Goal: Task Accomplishment & Management: Manage account settings

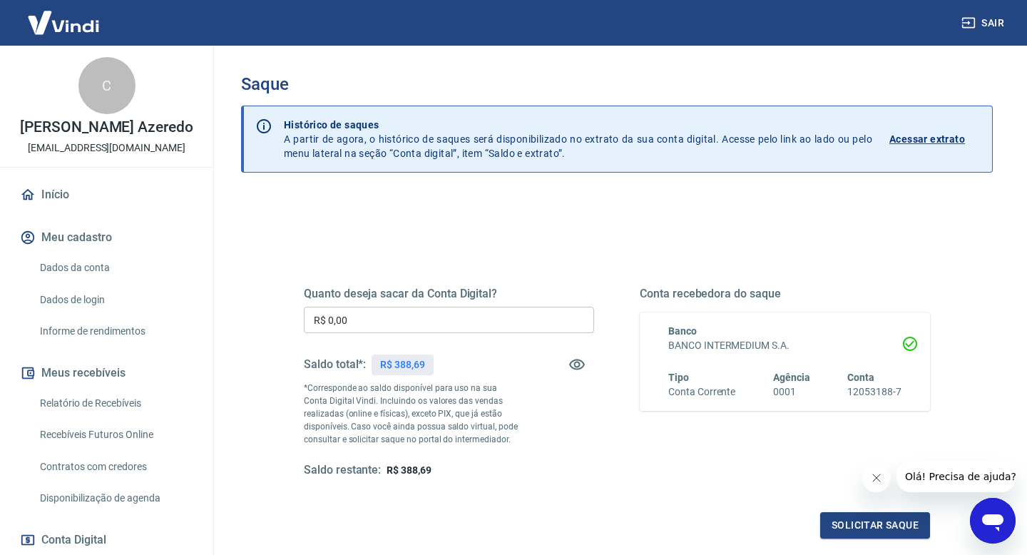
click at [416, 327] on input "R$ 0,00" at bounding box center [449, 320] width 290 height 26
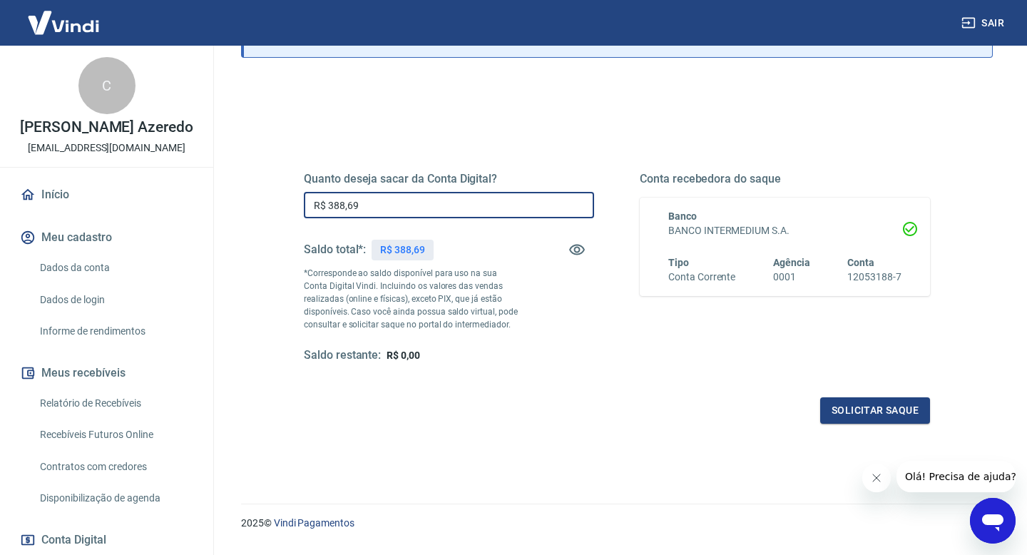
scroll to position [119, 0]
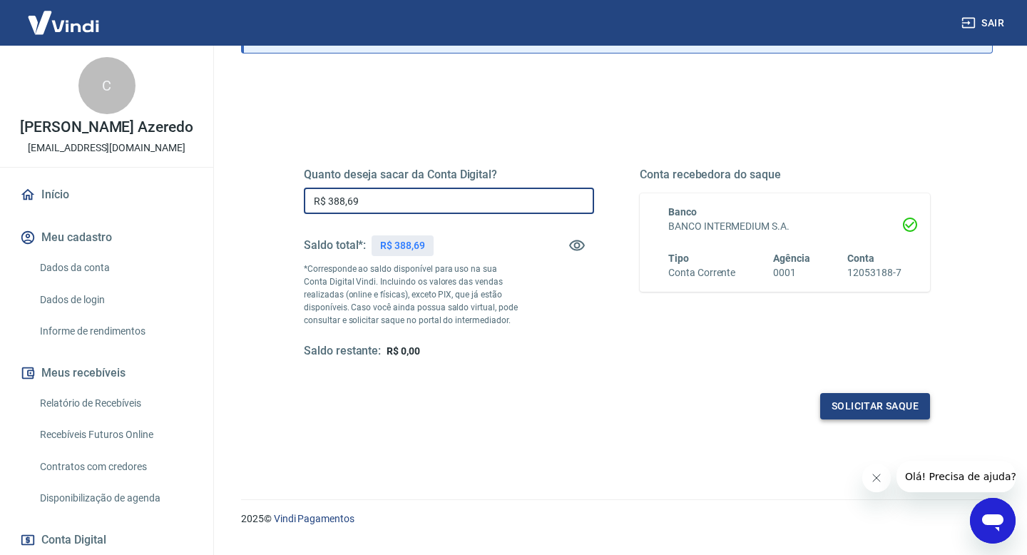
type input "R$ 388,69"
click at [868, 408] on button "Solicitar saque" at bounding box center [875, 406] width 110 height 26
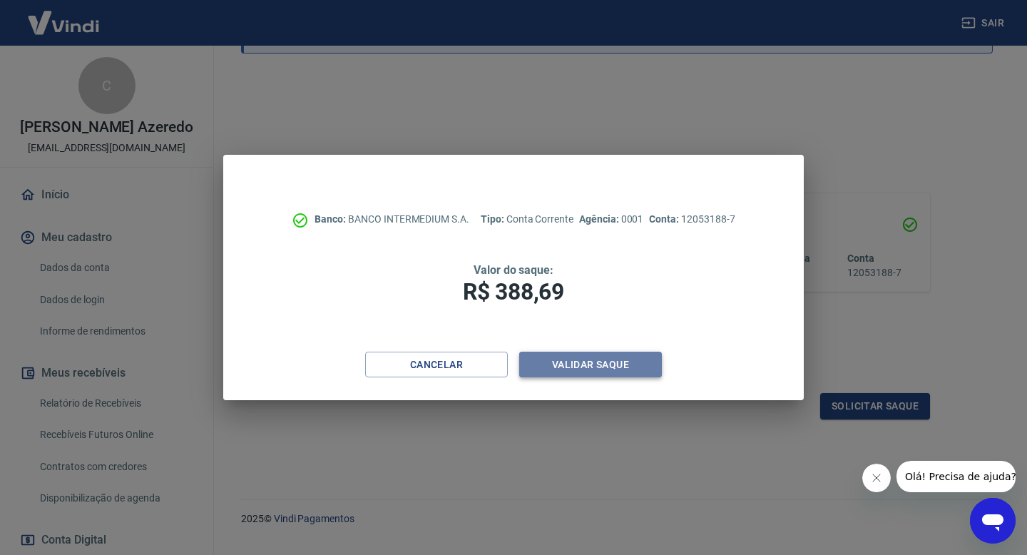
click at [550, 361] on button "Validar saque" at bounding box center [590, 364] width 143 height 26
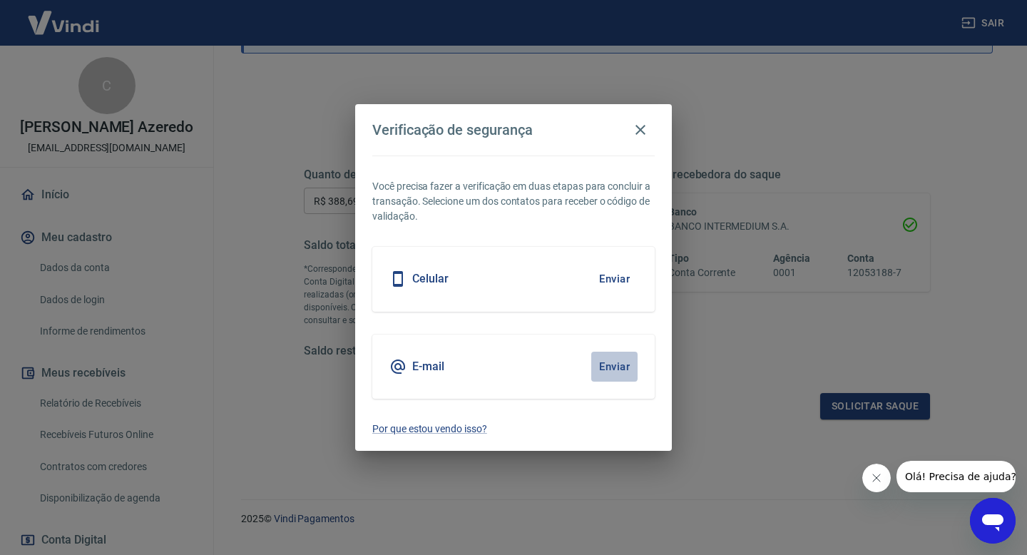
click at [624, 366] on button "Enviar" at bounding box center [614, 366] width 46 height 30
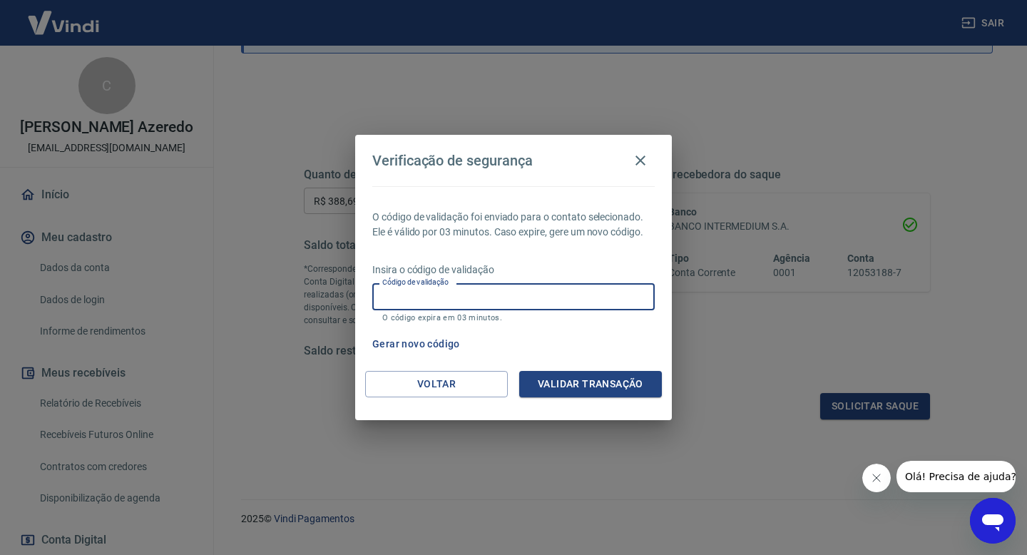
click at [485, 299] on input "Código de validação" at bounding box center [513, 296] width 282 height 26
type input "637519"
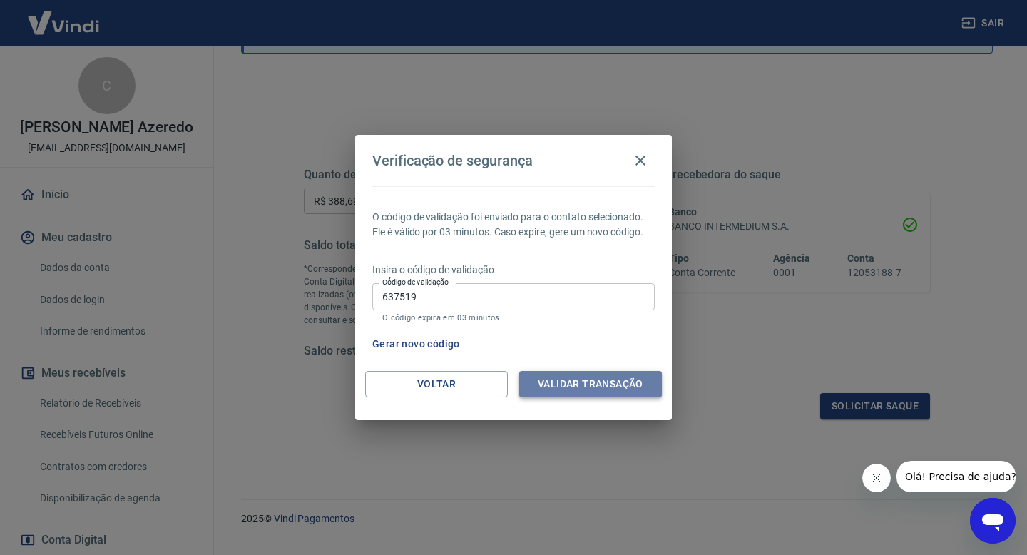
click at [554, 391] on button "Validar transação" at bounding box center [590, 384] width 143 height 26
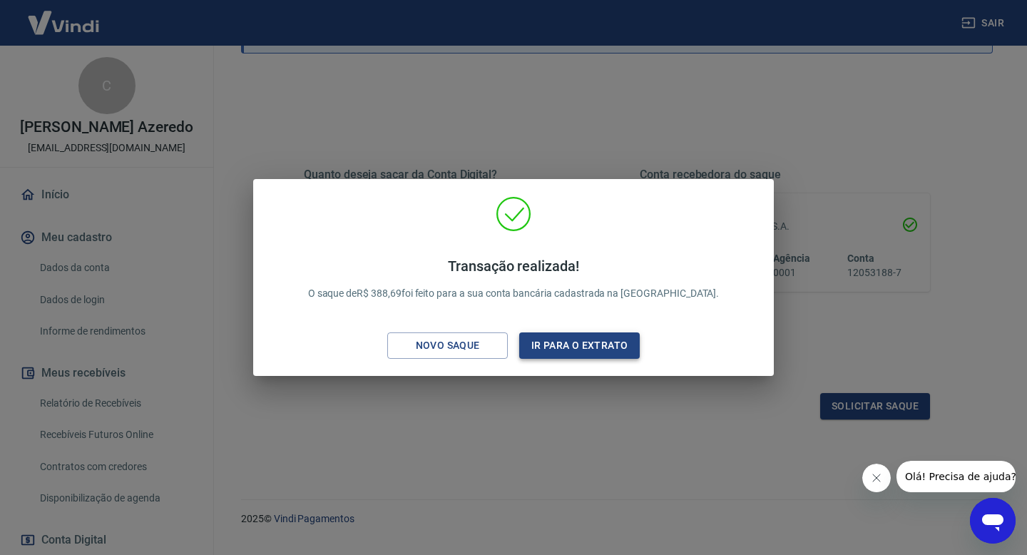
click at [564, 348] on button "Ir para o extrato" at bounding box center [579, 345] width 120 height 26
